Goal: Task Accomplishment & Management: Use online tool/utility

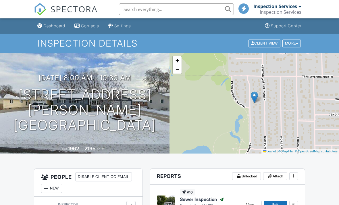
click at [184, 11] on input "text" at bounding box center [176, 8] width 115 height 11
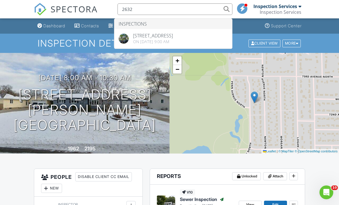
type input "2632"
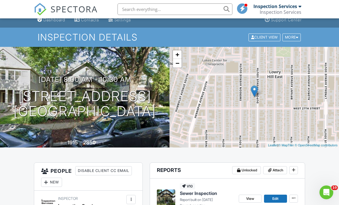
scroll to position [29, 0]
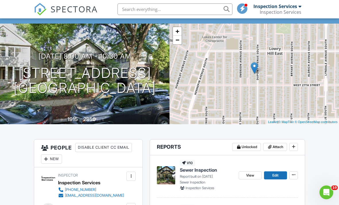
click at [295, 174] on icon at bounding box center [293, 175] width 3 height 6
click at [264, 192] on span "Quick Publish" at bounding box center [259, 190] width 25 height 6
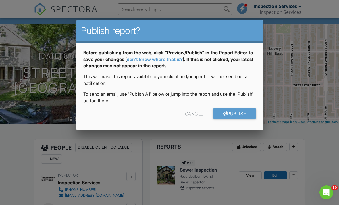
click at [237, 118] on link "Publish" at bounding box center [234, 113] width 43 height 10
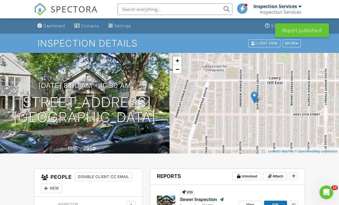
click at [134, 10] on input "text" at bounding box center [174, 8] width 115 height 11
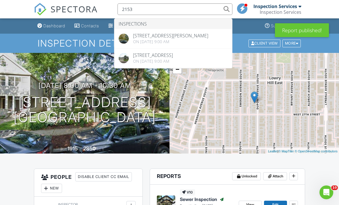
type input "2153"
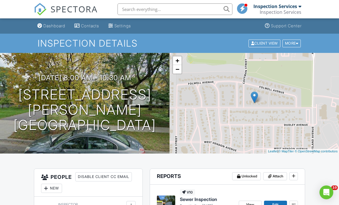
scroll to position [59, 0]
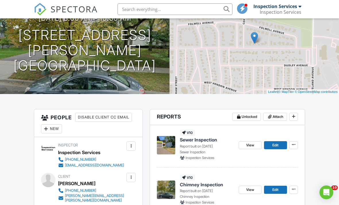
click at [294, 145] on icon at bounding box center [293, 145] width 3 height 6
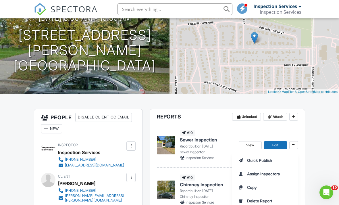
scroll to position [0, 0]
click at [268, 159] on span "Quick Publish" at bounding box center [259, 160] width 25 height 6
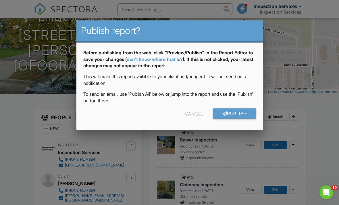
click at [237, 117] on link "Publish" at bounding box center [234, 113] width 43 height 10
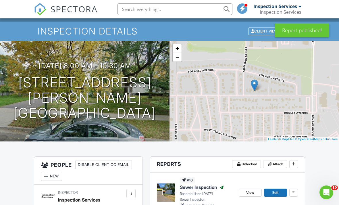
scroll to position [24, 0]
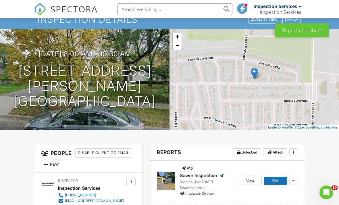
click at [198, 11] on input "text" at bounding box center [174, 8] width 115 height 11
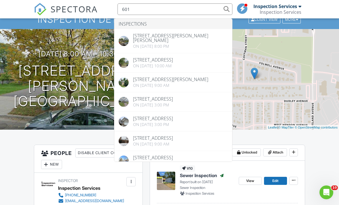
type input "601"
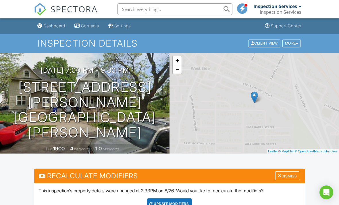
click at [289, 171] on div "Dismiss" at bounding box center [287, 175] width 24 height 9
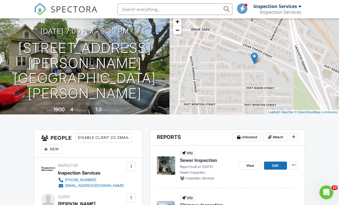
click at [293, 164] on icon at bounding box center [293, 165] width 3 height 6
click at [264, 183] on span "Quick Publish" at bounding box center [259, 180] width 25 height 6
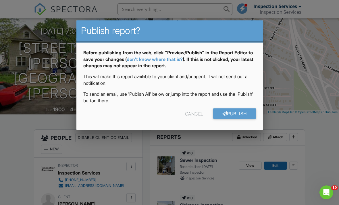
click at [242, 115] on link "Publish" at bounding box center [234, 113] width 43 height 10
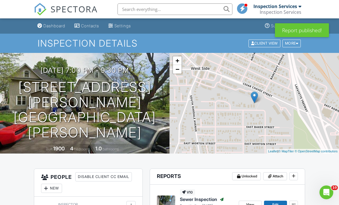
click at [194, 15] on input "text" at bounding box center [174, 8] width 115 height 11
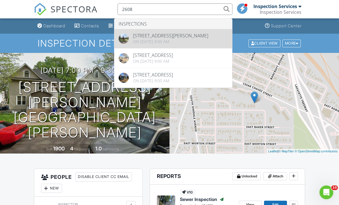
type input "2608"
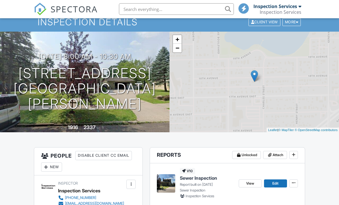
scroll to position [21, 0]
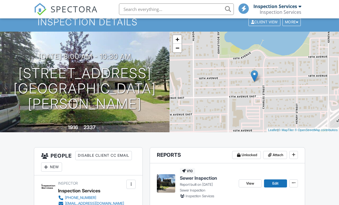
click at [292, 184] on icon at bounding box center [293, 183] width 3 height 6
click at [259, 198] on span "Quick Publish" at bounding box center [259, 198] width 25 height 6
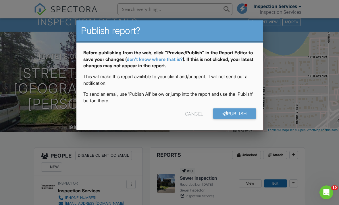
click at [243, 112] on link "Publish" at bounding box center [234, 113] width 43 height 10
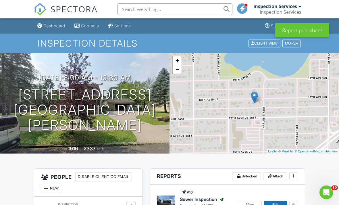
click at [204, 13] on input "text" at bounding box center [174, 8] width 115 height 11
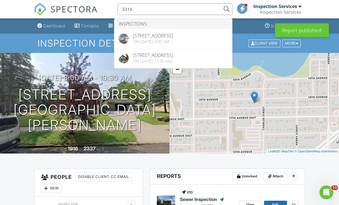
type input "3316"
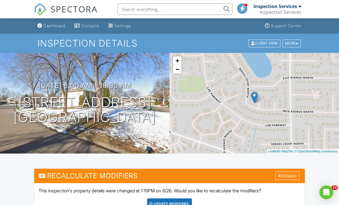
click at [285, 173] on div "Dismiss" at bounding box center [287, 175] width 24 height 9
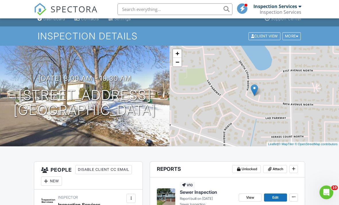
scroll to position [61, 0]
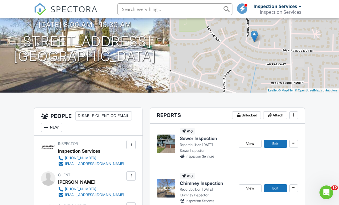
click at [292, 145] on icon at bounding box center [293, 143] width 3 height 6
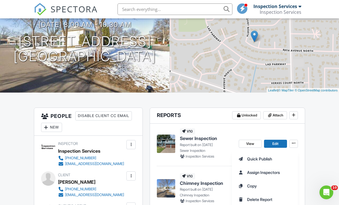
click at [270, 159] on span "Quick Publish" at bounding box center [259, 159] width 25 height 6
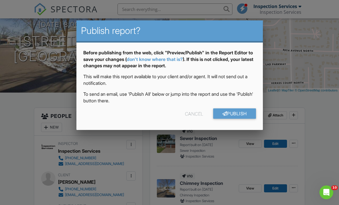
click at [244, 116] on link "Publish" at bounding box center [234, 113] width 43 height 10
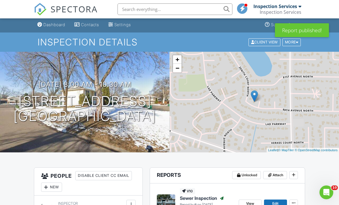
scroll to position [11, 0]
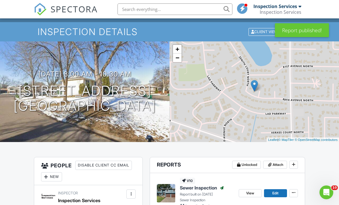
click at [193, 10] on input "text" at bounding box center [174, 8] width 115 height 11
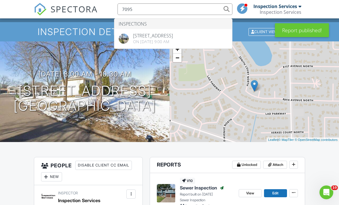
type input "7095"
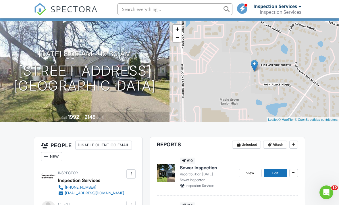
click at [294, 173] on icon at bounding box center [293, 172] width 3 height 6
click at [265, 188] on span "Quick Publish" at bounding box center [259, 188] width 25 height 6
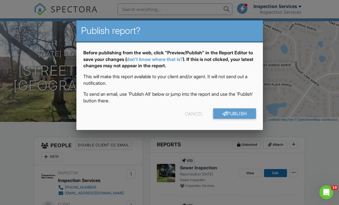
click at [239, 117] on link "Publish" at bounding box center [234, 113] width 43 height 10
